Goal: Task Accomplishment & Management: Complete application form

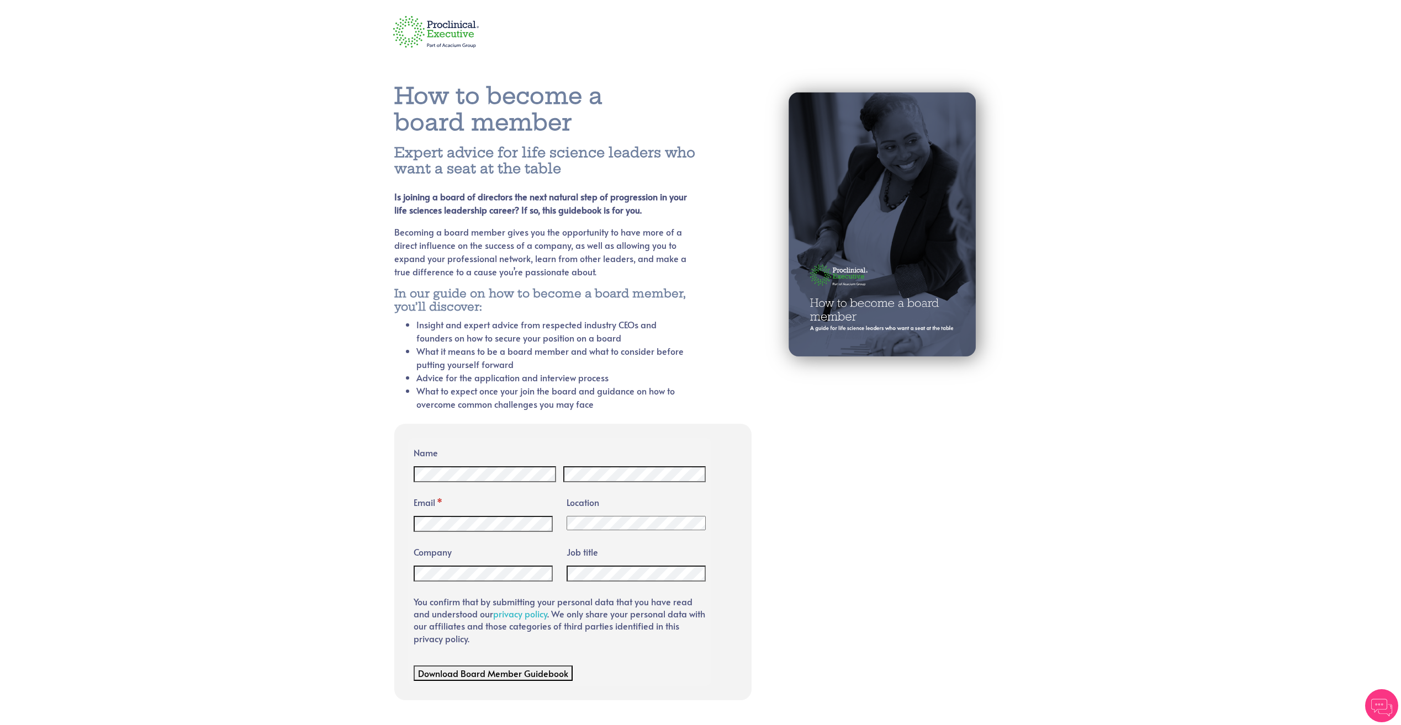
click at [423, 26] on img at bounding box center [436, 31] width 100 height 44
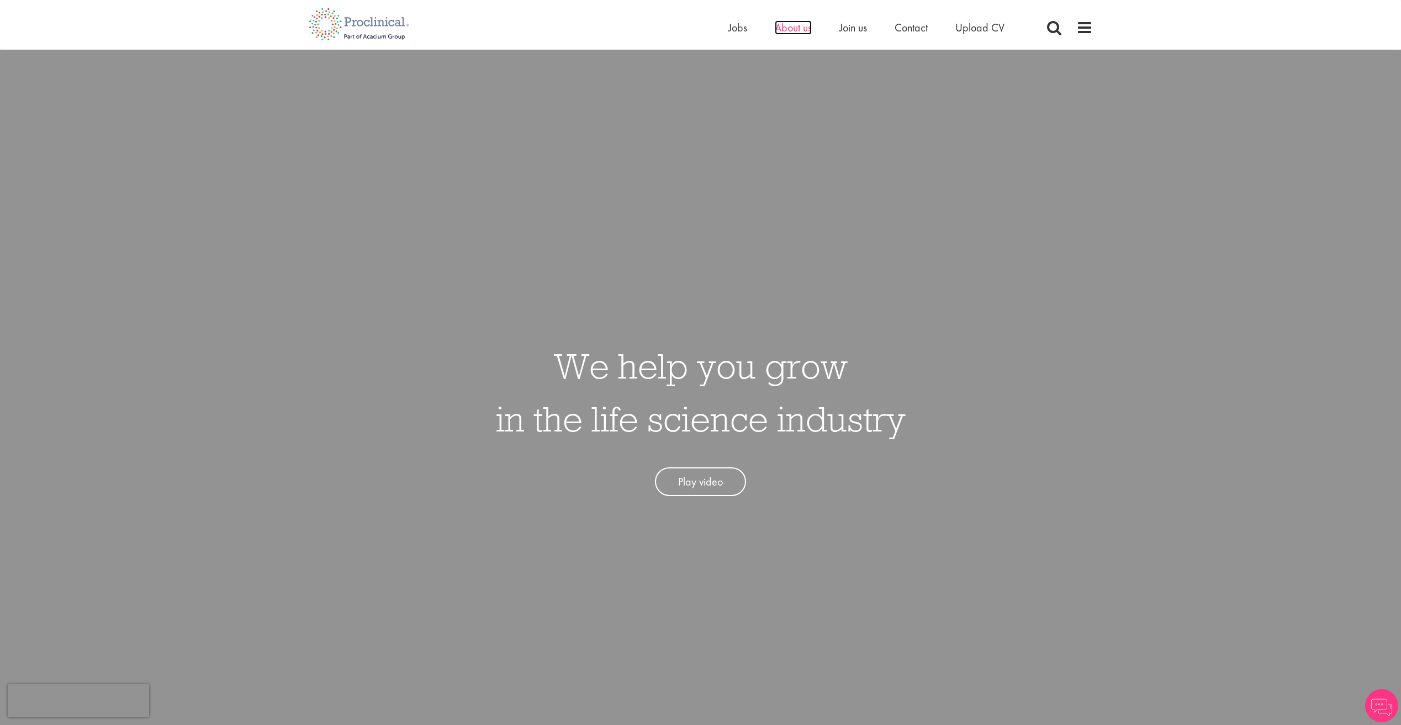
click at [795, 32] on span "About us" at bounding box center [793, 27] width 37 height 14
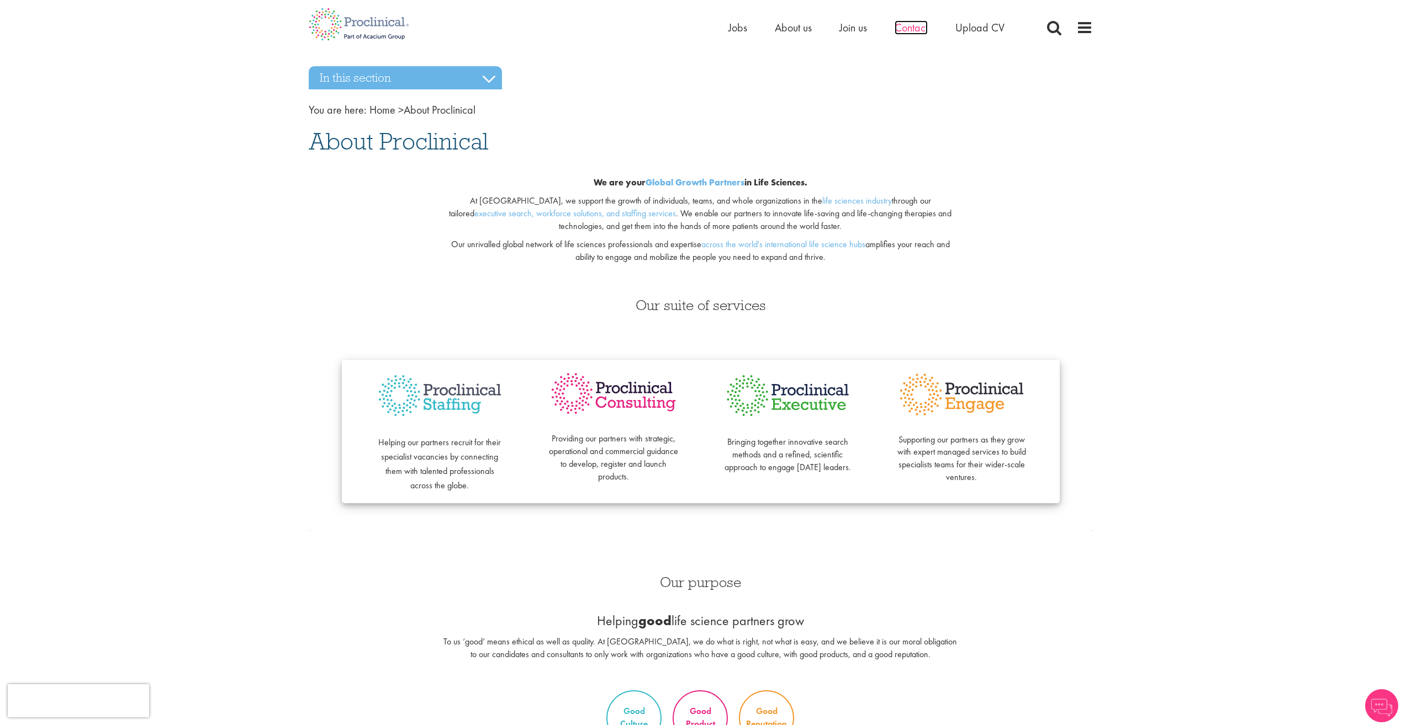
click at [918, 25] on span "Contact" at bounding box center [910, 27] width 33 height 14
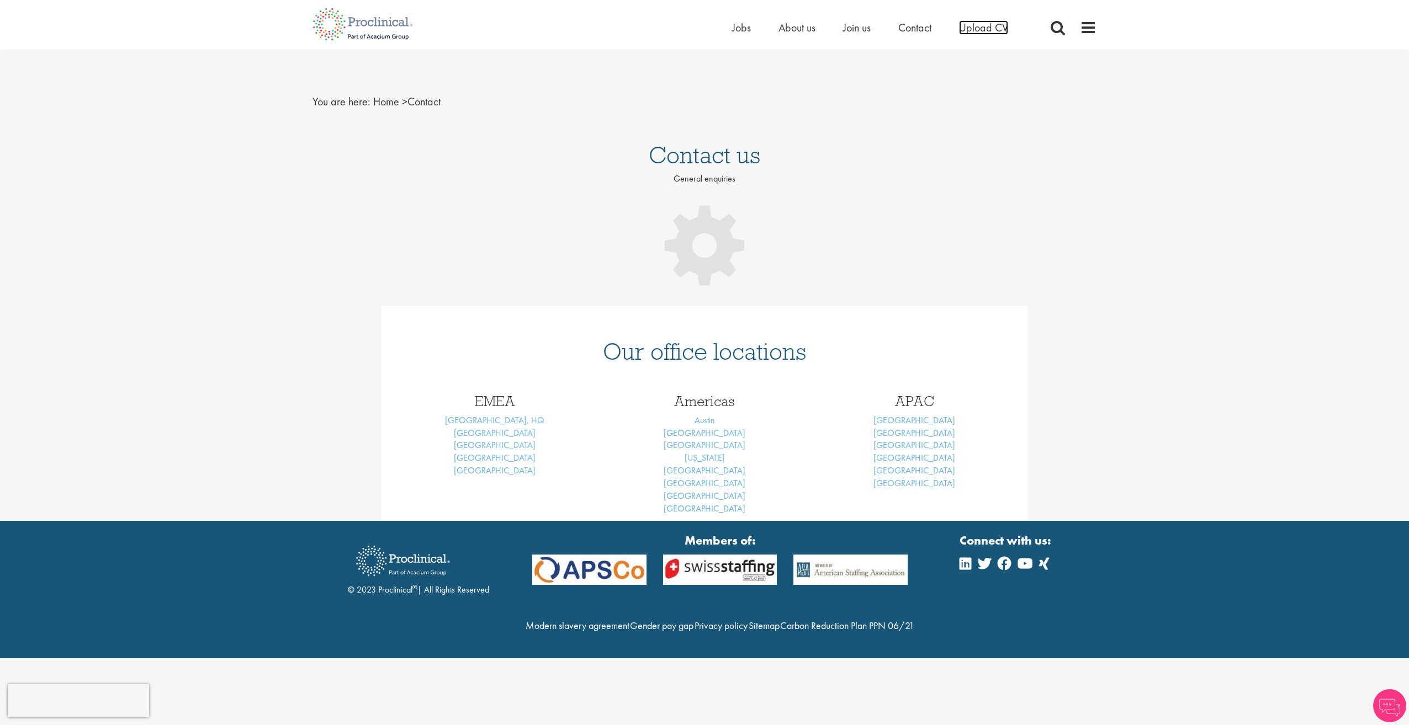
click at [984, 29] on span "Upload CV" at bounding box center [983, 27] width 49 height 14
